Goal: Check status: Check status

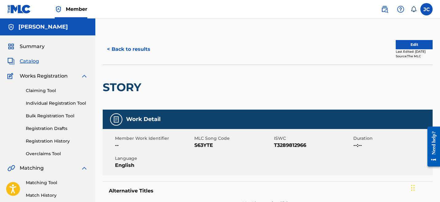
click at [25, 58] on span "Catalog" at bounding box center [29, 60] width 19 height 7
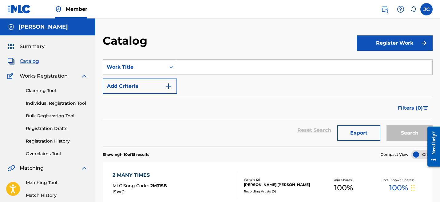
click at [33, 46] on span "Summary" at bounding box center [32, 46] width 25 height 7
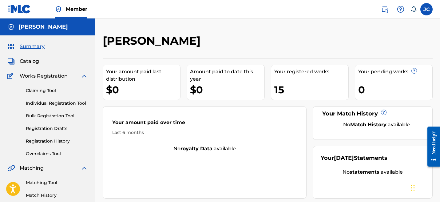
click at [30, 60] on span "Catalog" at bounding box center [29, 60] width 19 height 7
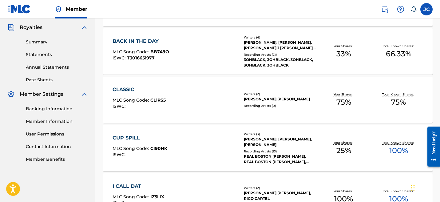
scroll to position [137, 0]
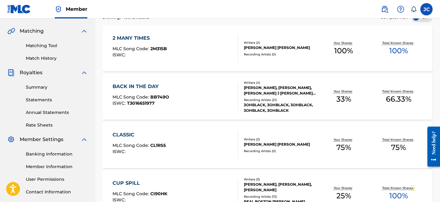
click at [44, 90] on link "Summary" at bounding box center [57, 87] width 62 height 6
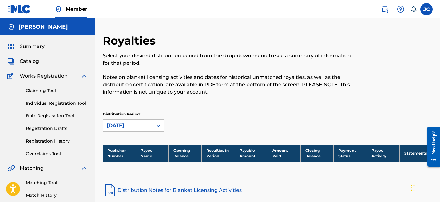
click at [45, 90] on link "Claiming Tool" at bounding box center [57, 90] width 62 height 6
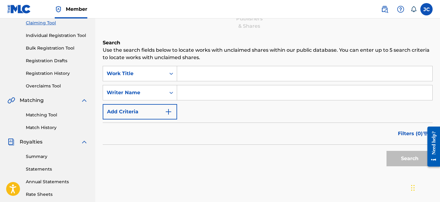
scroll to position [67, 0]
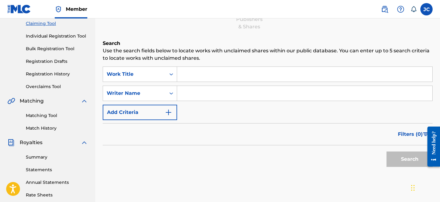
click at [54, 74] on link "Registration History" at bounding box center [57, 74] width 62 height 6
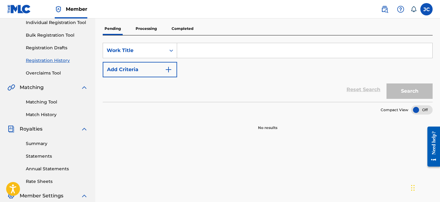
scroll to position [81, 0]
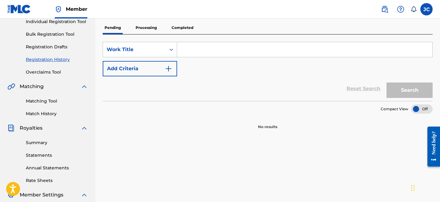
click at [136, 29] on p "Processing" at bounding box center [146, 27] width 25 height 13
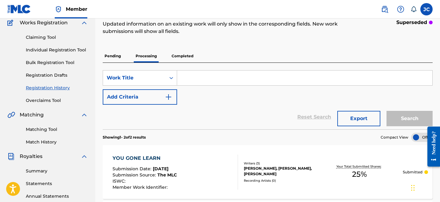
scroll to position [41, 0]
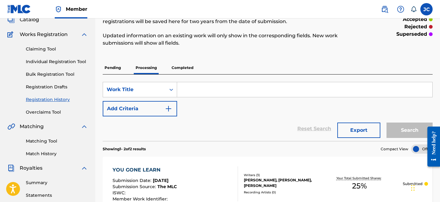
click at [184, 69] on p "Completed" at bounding box center [183, 67] width 26 height 13
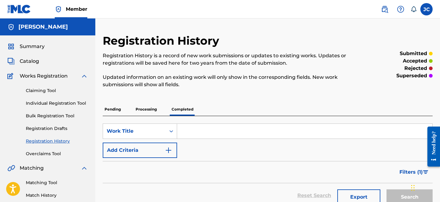
click at [30, 59] on span "Catalog" at bounding box center [29, 60] width 19 height 7
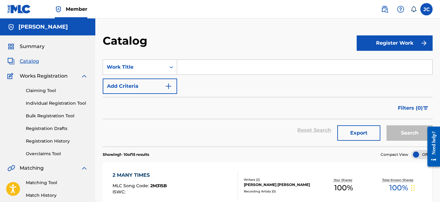
click at [35, 44] on span "Summary" at bounding box center [32, 46] width 25 height 7
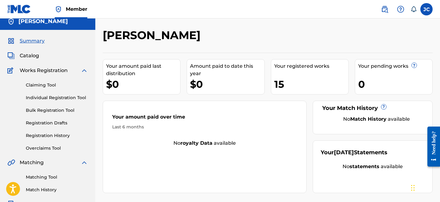
scroll to position [3, 0]
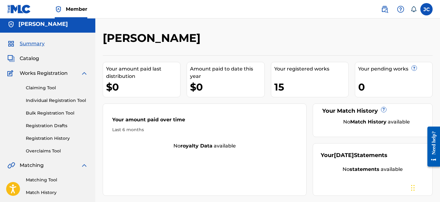
click at [427, 12] on label at bounding box center [426, 9] width 12 height 12
click at [426, 9] on input "JC Jesse Cabrera jcabzbeats@gmail.com Notification Preferences Profile Log out" at bounding box center [426, 9] width 0 height 0
click at [342, 22] on div "Jesse Cabrera Your amount paid last distribution $0 Amount paid to date this ye…" at bounding box center [267, 182] width 344 height 333
